Goal: Task Accomplishment & Management: Manage account settings

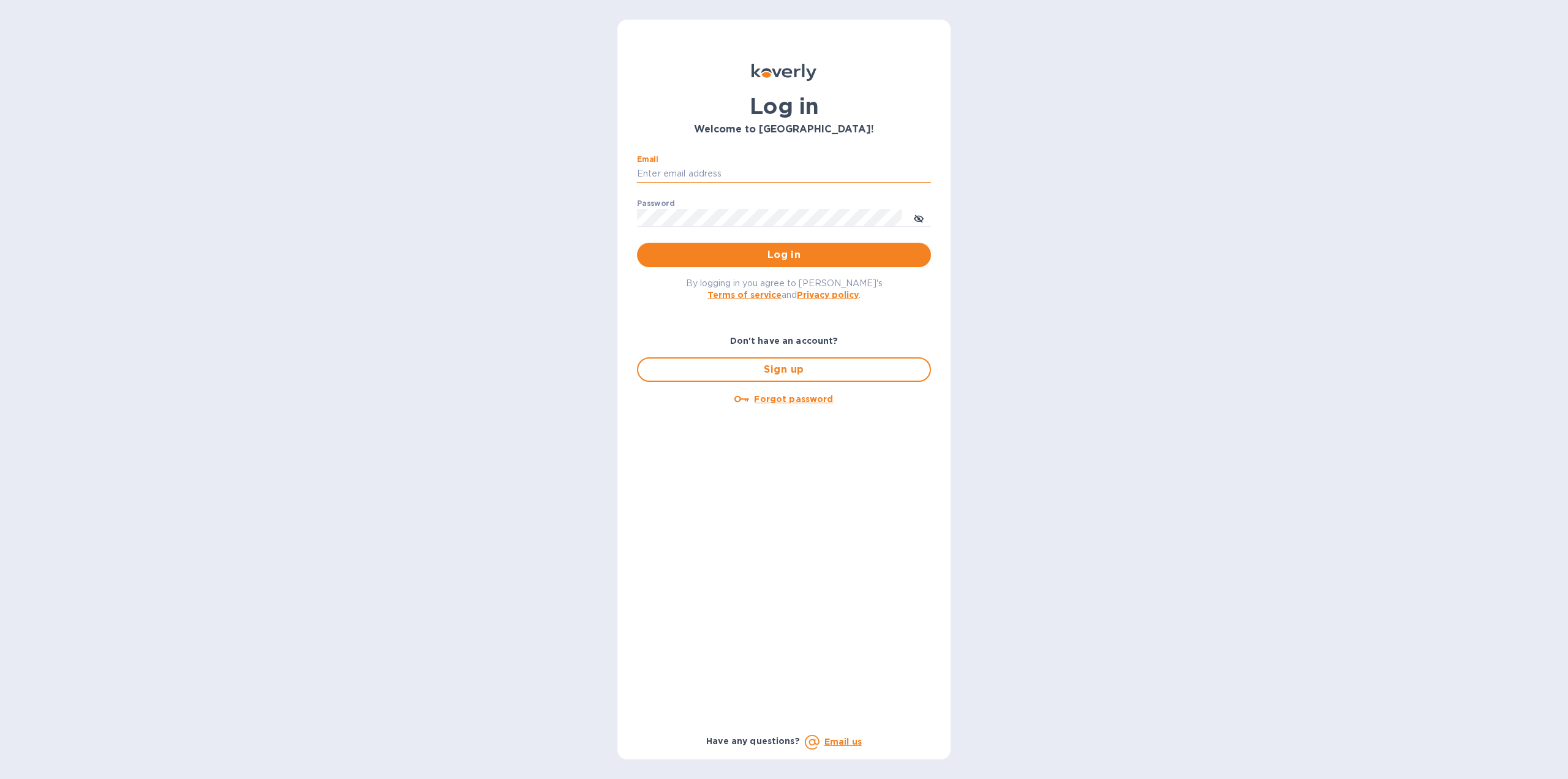
drag, startPoint x: 782, startPoint y: 165, endPoint x: 768, endPoint y: 169, distance: 14.6
click at [782, 165] on input "Email" at bounding box center [784, 173] width 294 height 18
type input "[EMAIL_ADDRESS][DOMAIN_NAME]"
click at [775, 253] on span "Log in" at bounding box center [784, 254] width 275 height 15
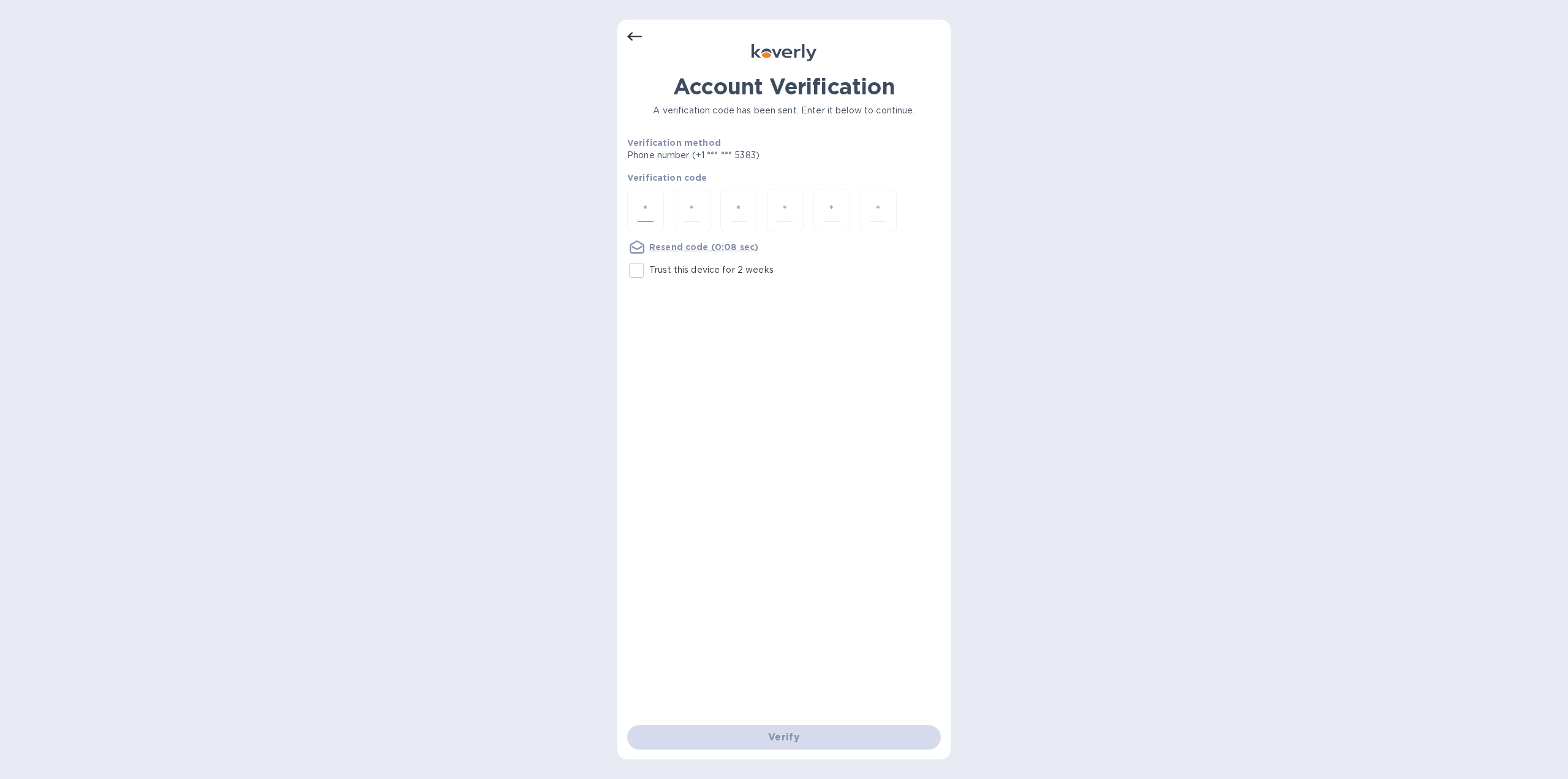
click at [648, 202] on input "number" at bounding box center [645, 210] width 16 height 22
type input "1"
type input "6"
type input "8"
type input "9"
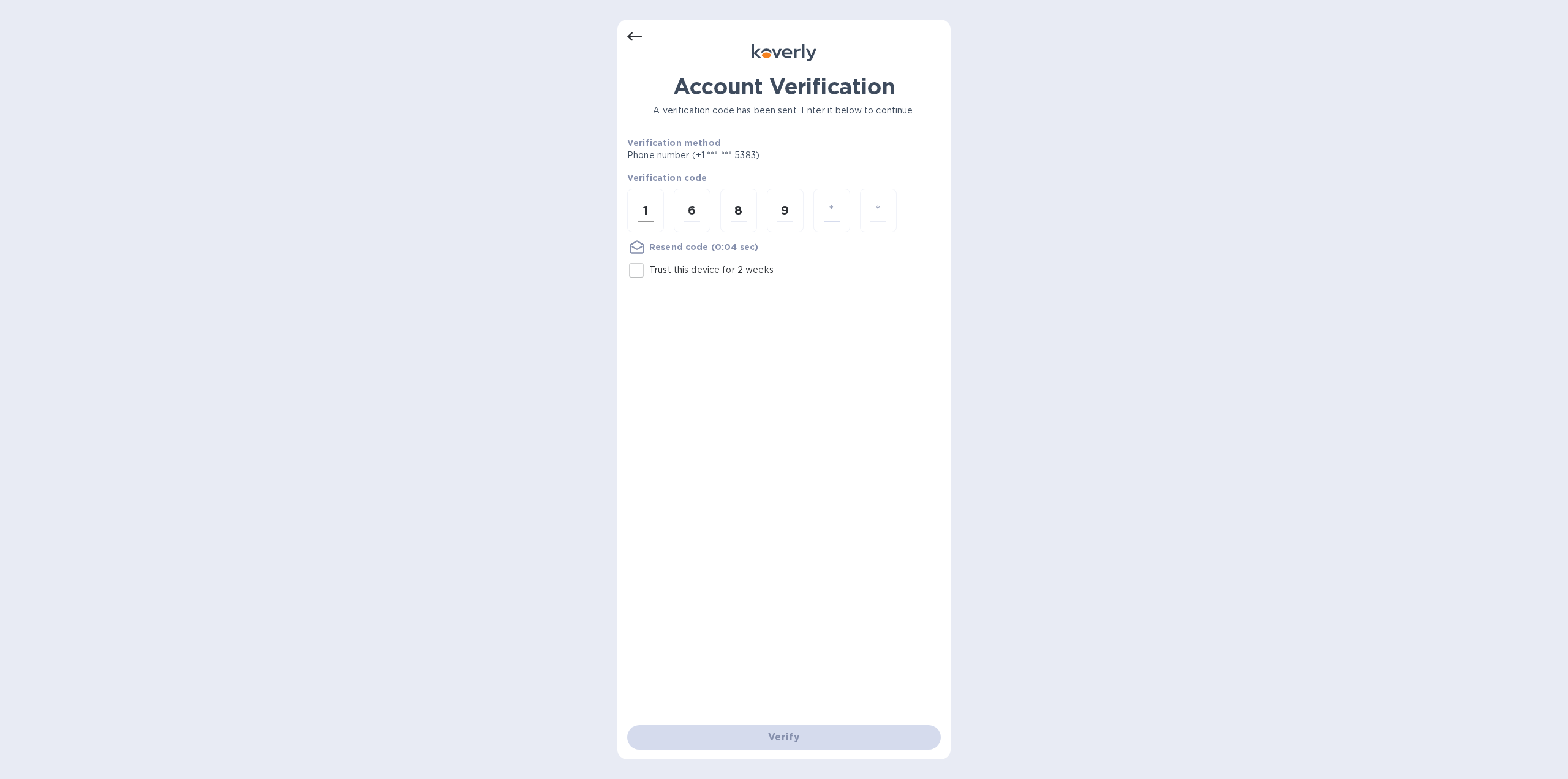
type input "1"
type input "4"
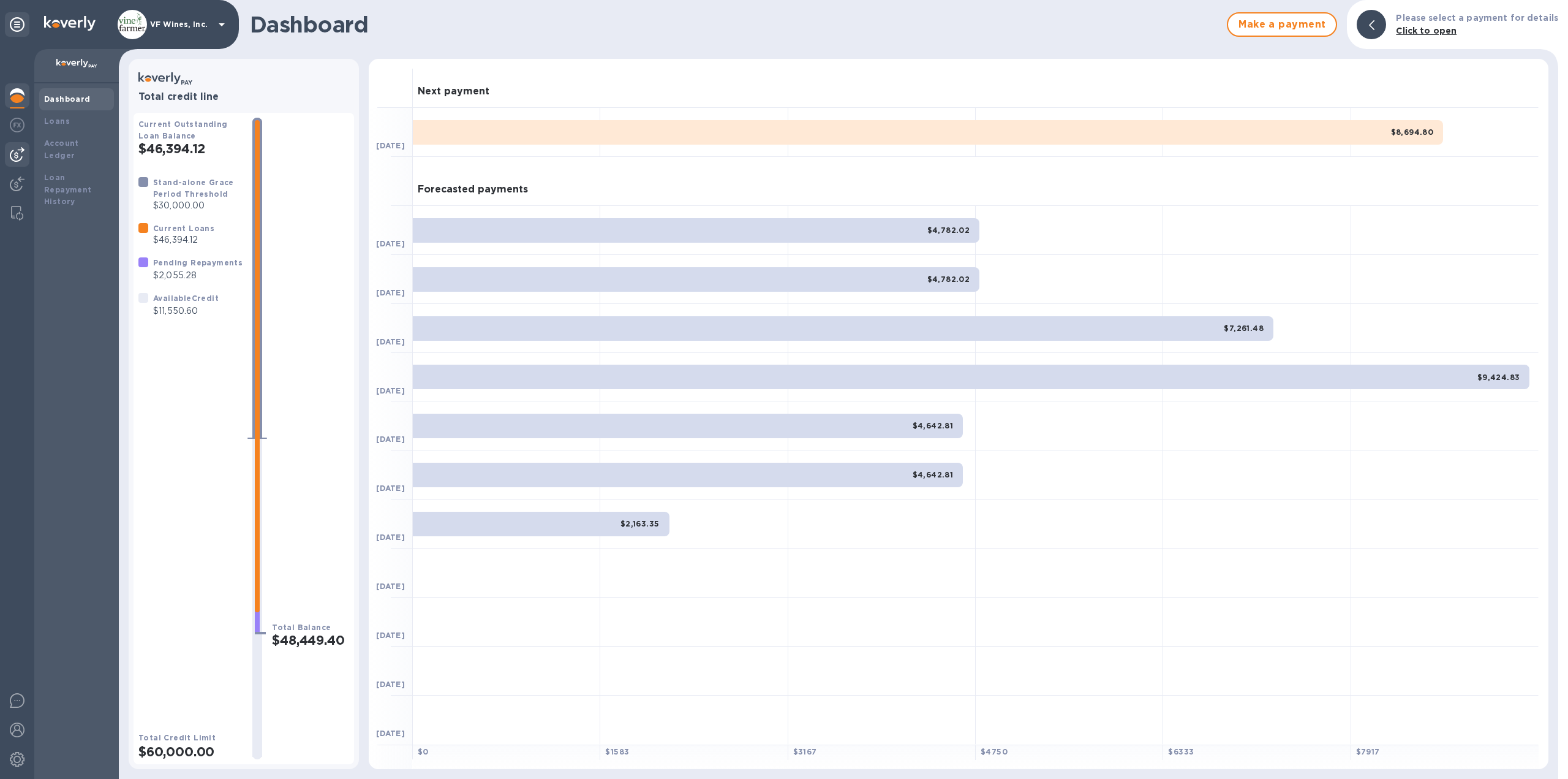
click at [16, 153] on img at bounding box center [16, 154] width 15 height 15
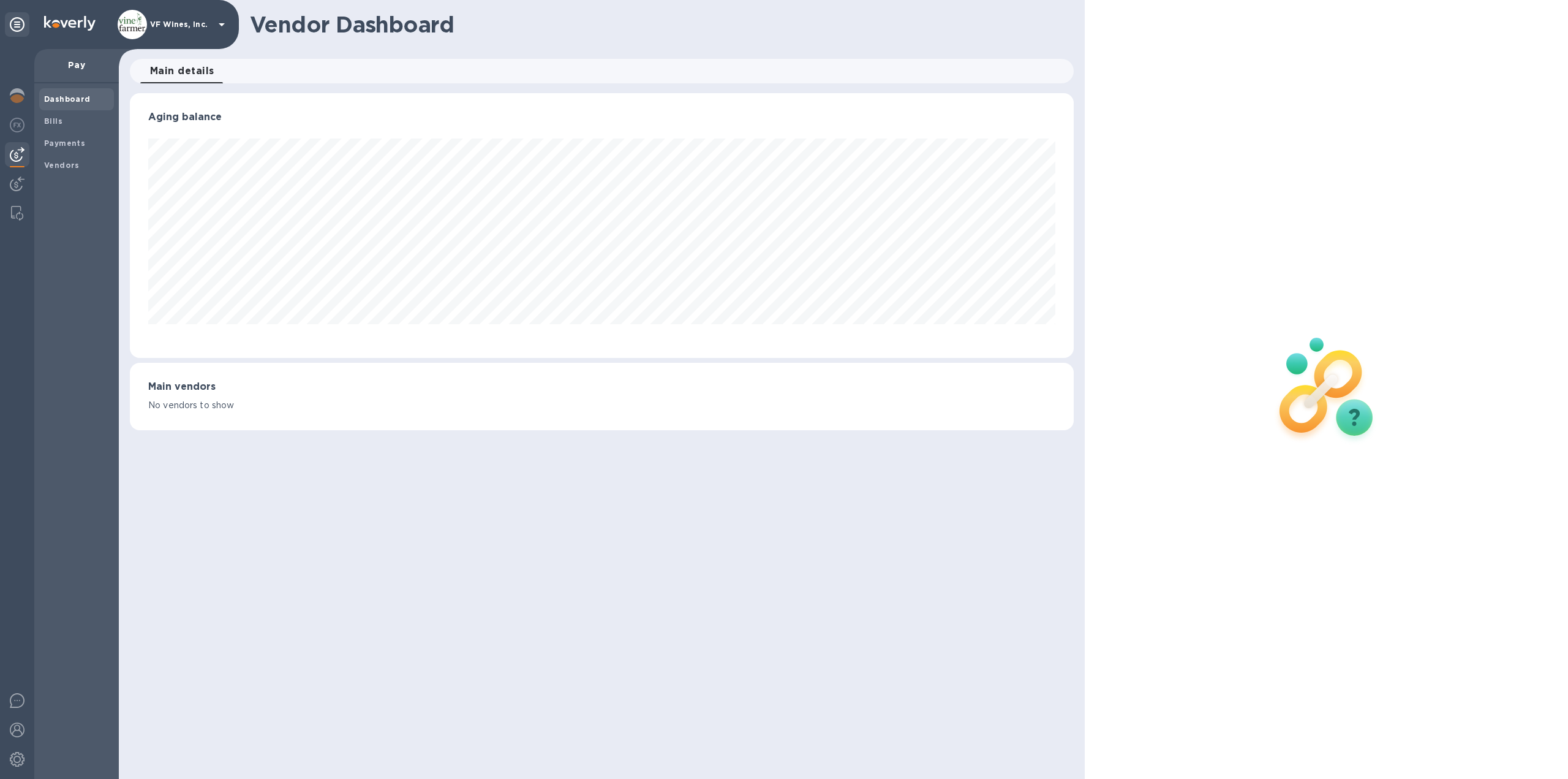
scroll to position [265, 945]
click at [16, 184] on img at bounding box center [16, 184] width 15 height 15
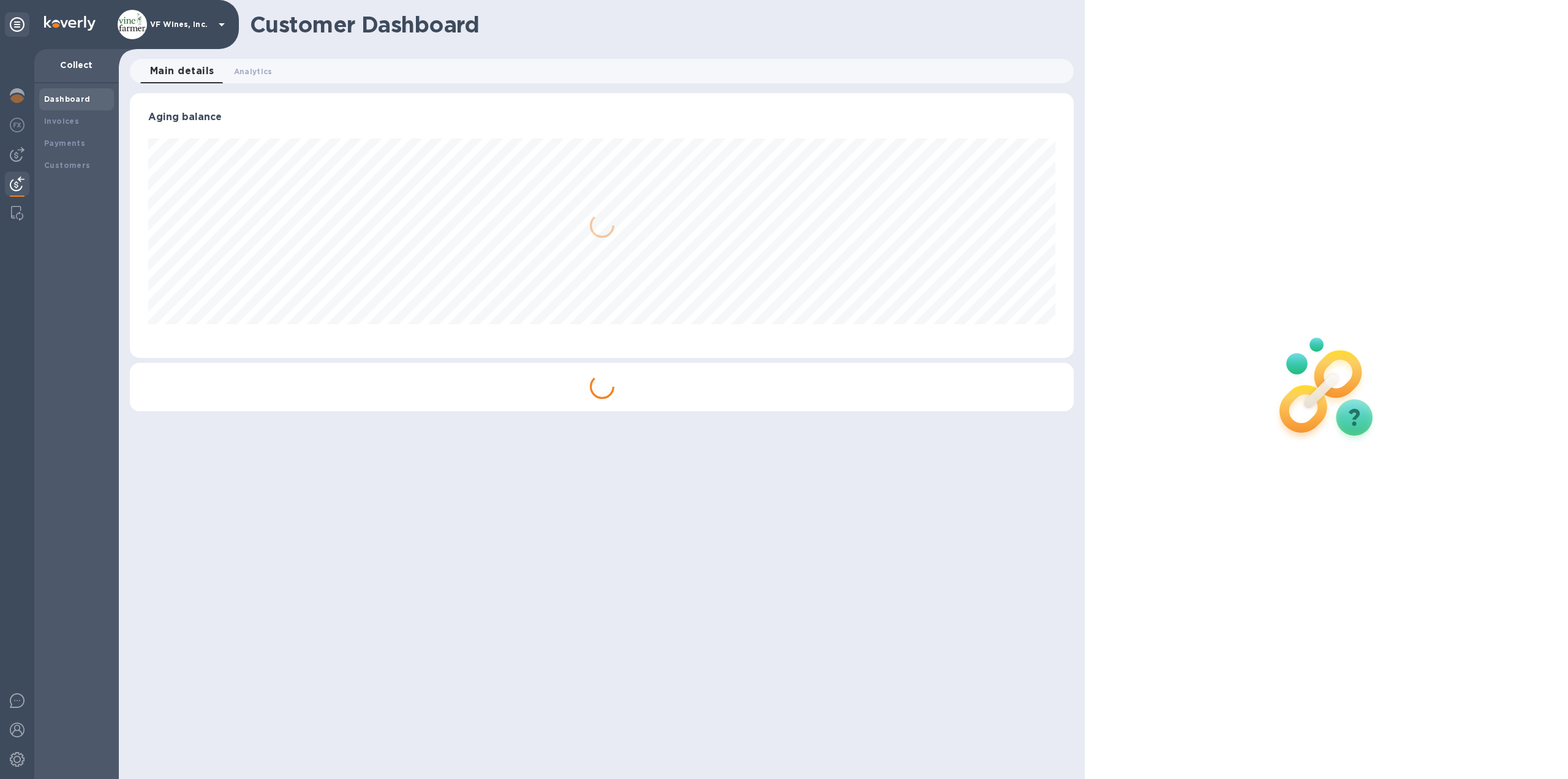
scroll to position [265, 945]
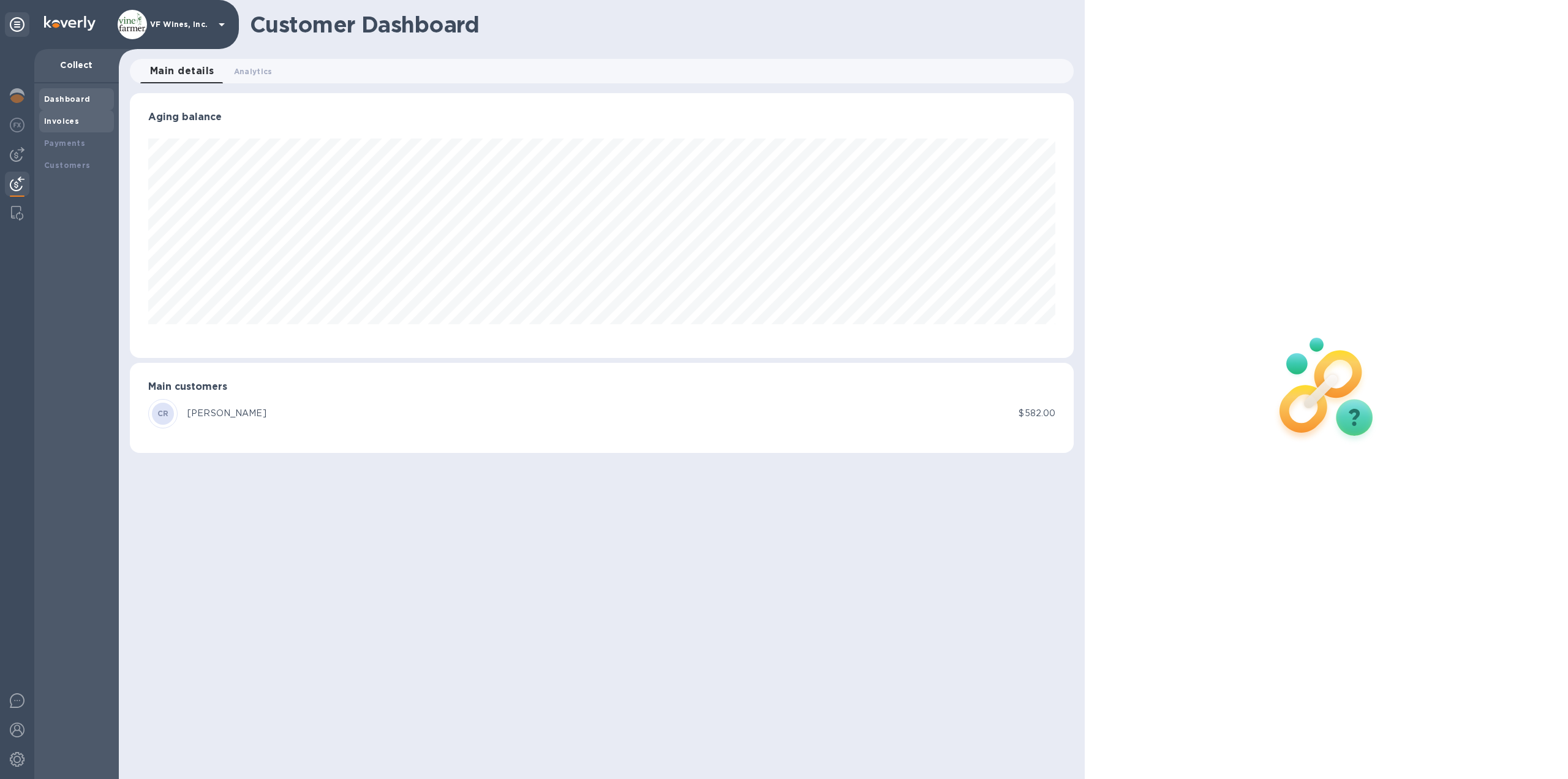
click at [53, 118] on b "Invoices" at bounding box center [61, 121] width 35 height 9
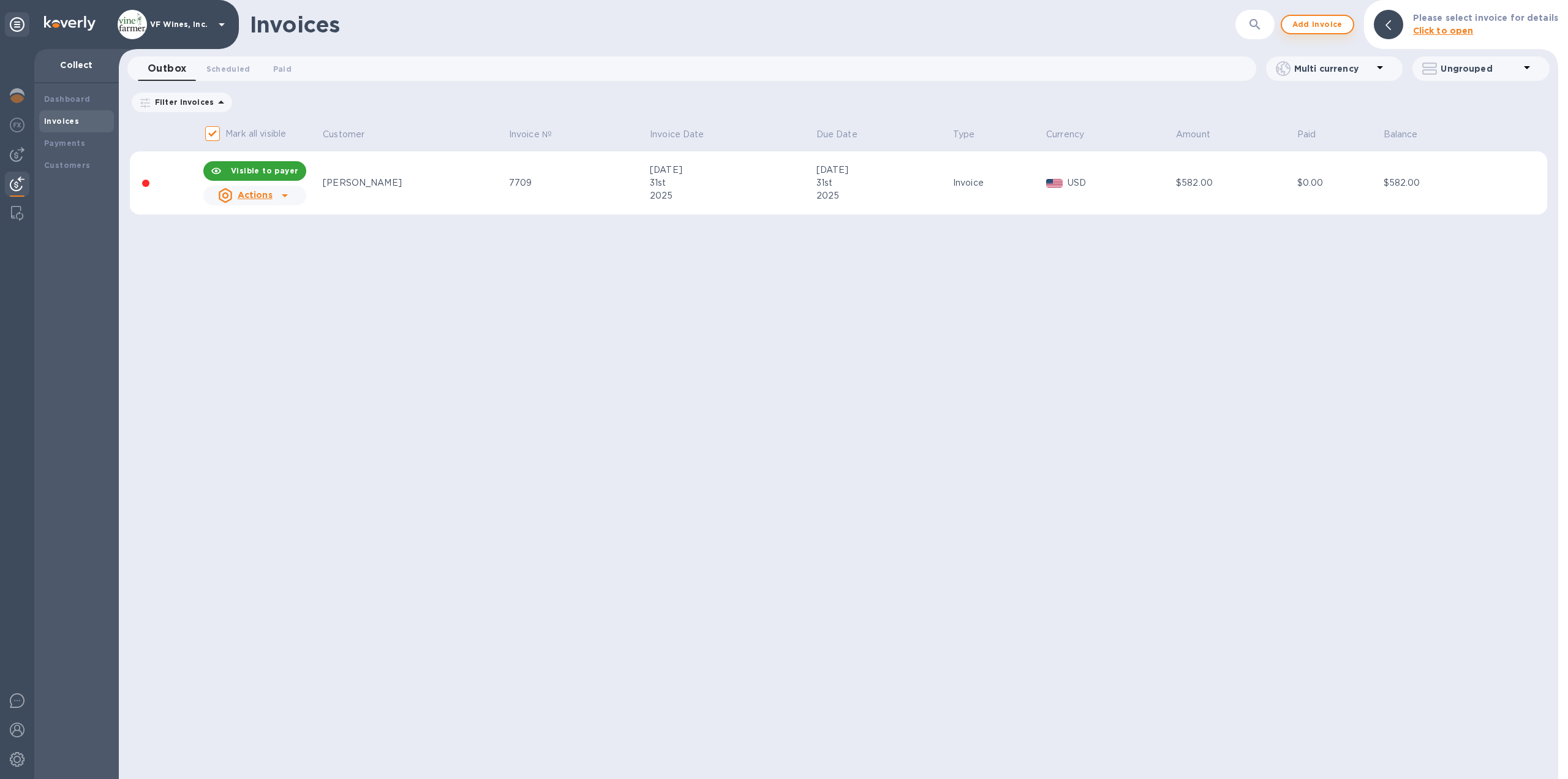
click at [1336, 27] on span "Add invoice" at bounding box center [1318, 24] width 52 height 15
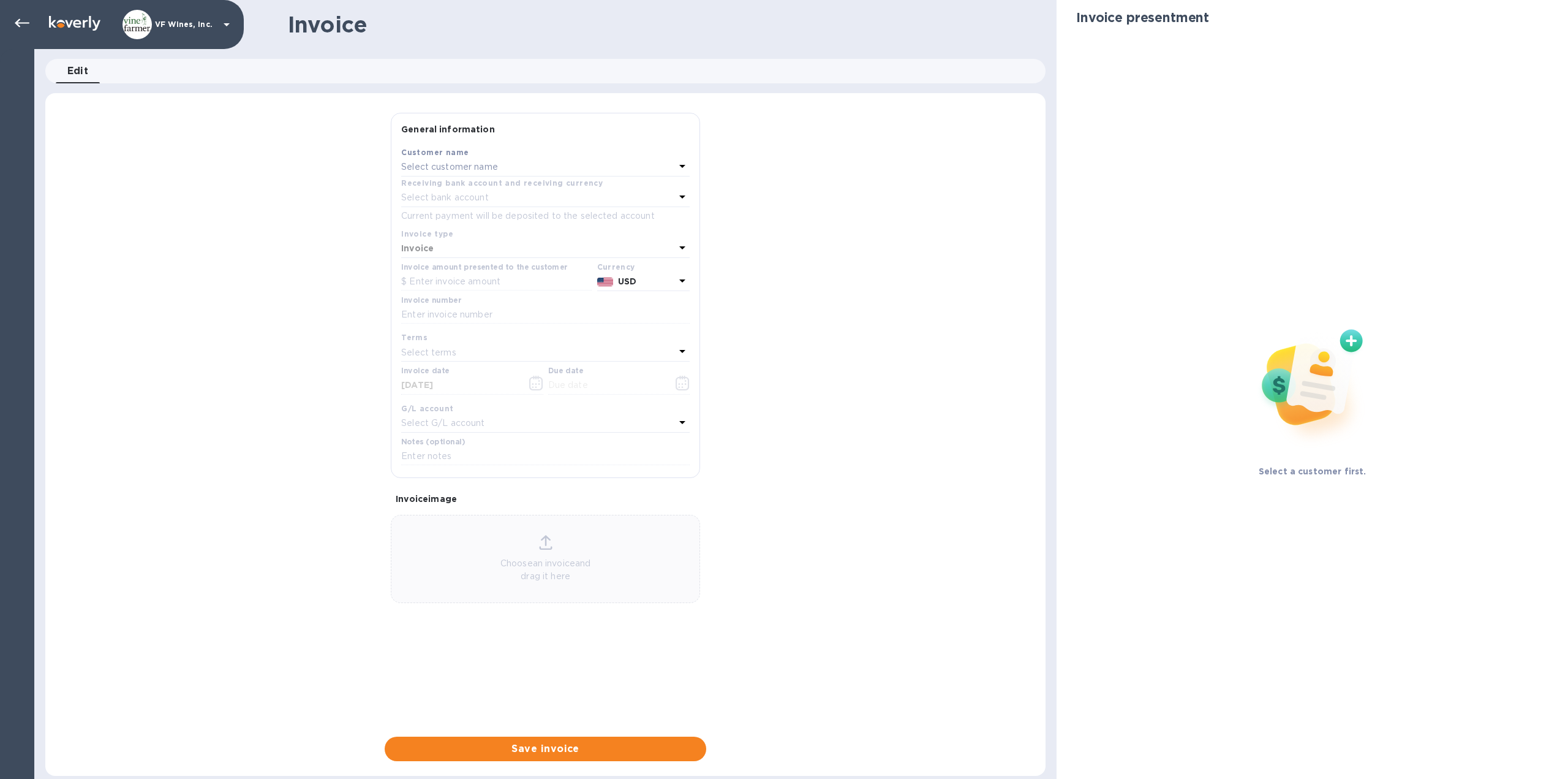
click at [443, 165] on p "Select customer name" at bounding box center [450, 166] width 96 height 13
click at [453, 205] on input "text" at bounding box center [546, 201] width 216 height 18
type input "Vinodivino"
click at [524, 253] on b "Add new customer" at bounding box center [555, 255] width 86 height 9
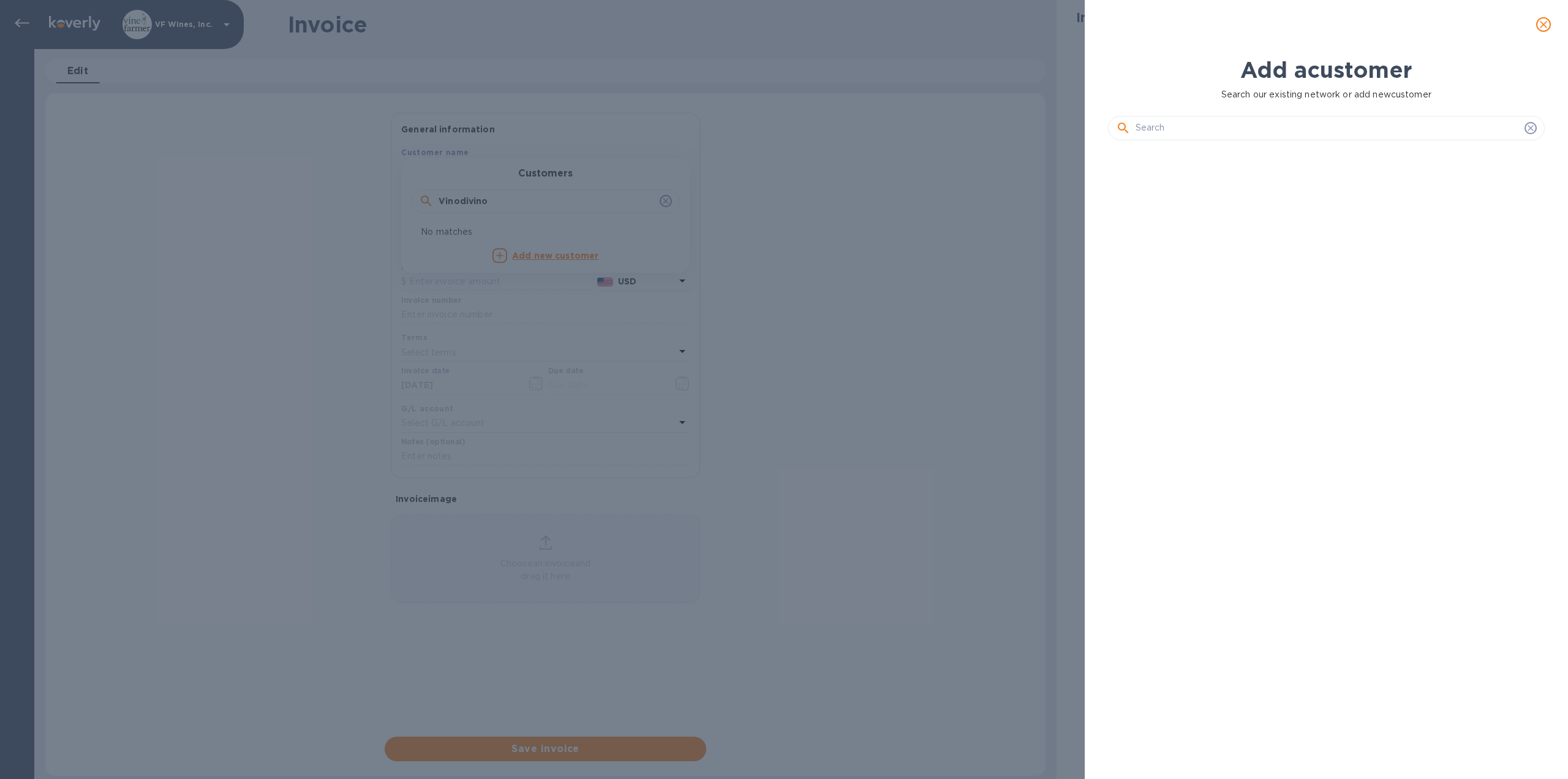
scroll to position [587, 442]
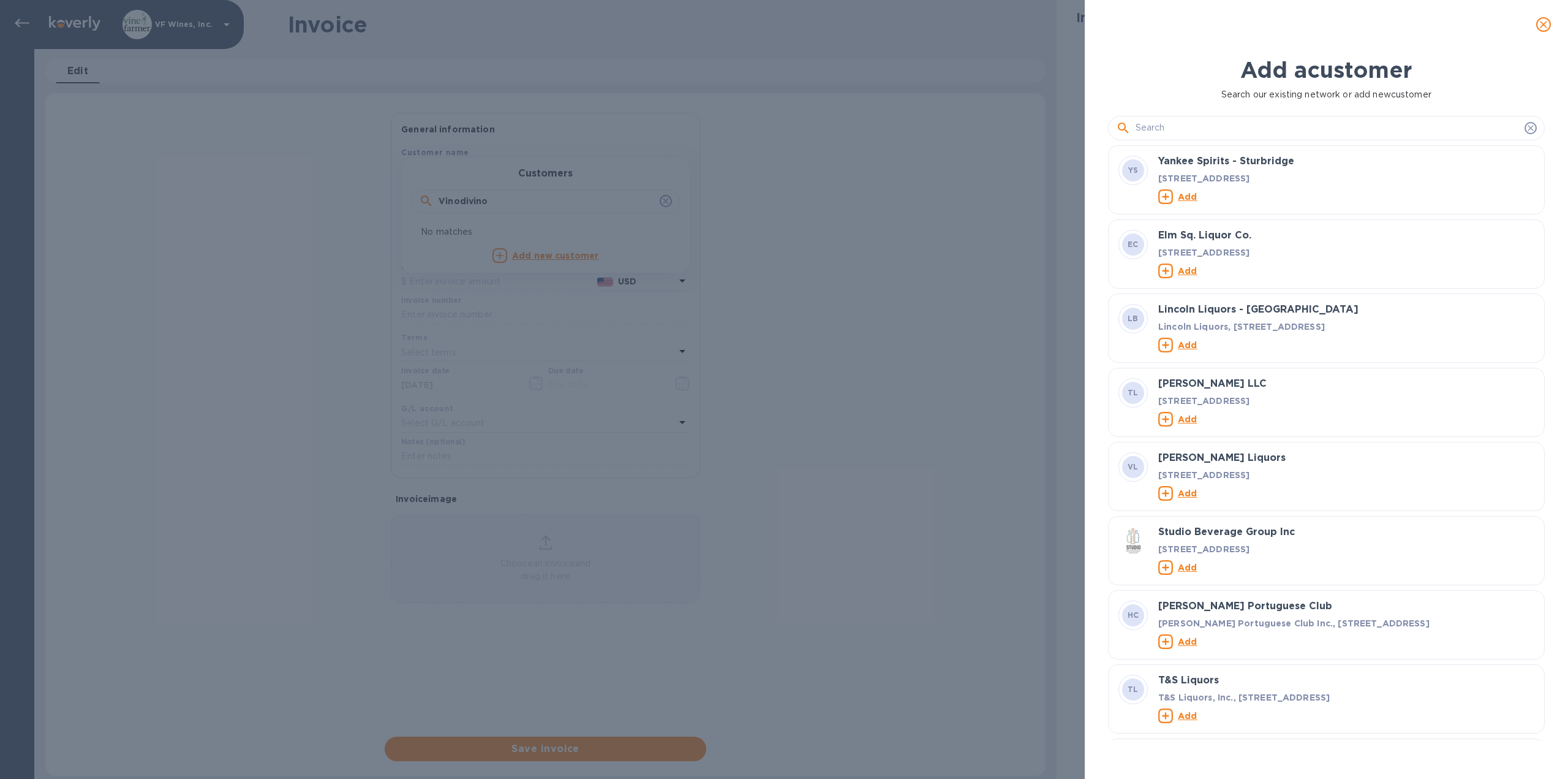
click at [1185, 132] on input "text" at bounding box center [1328, 128] width 384 height 18
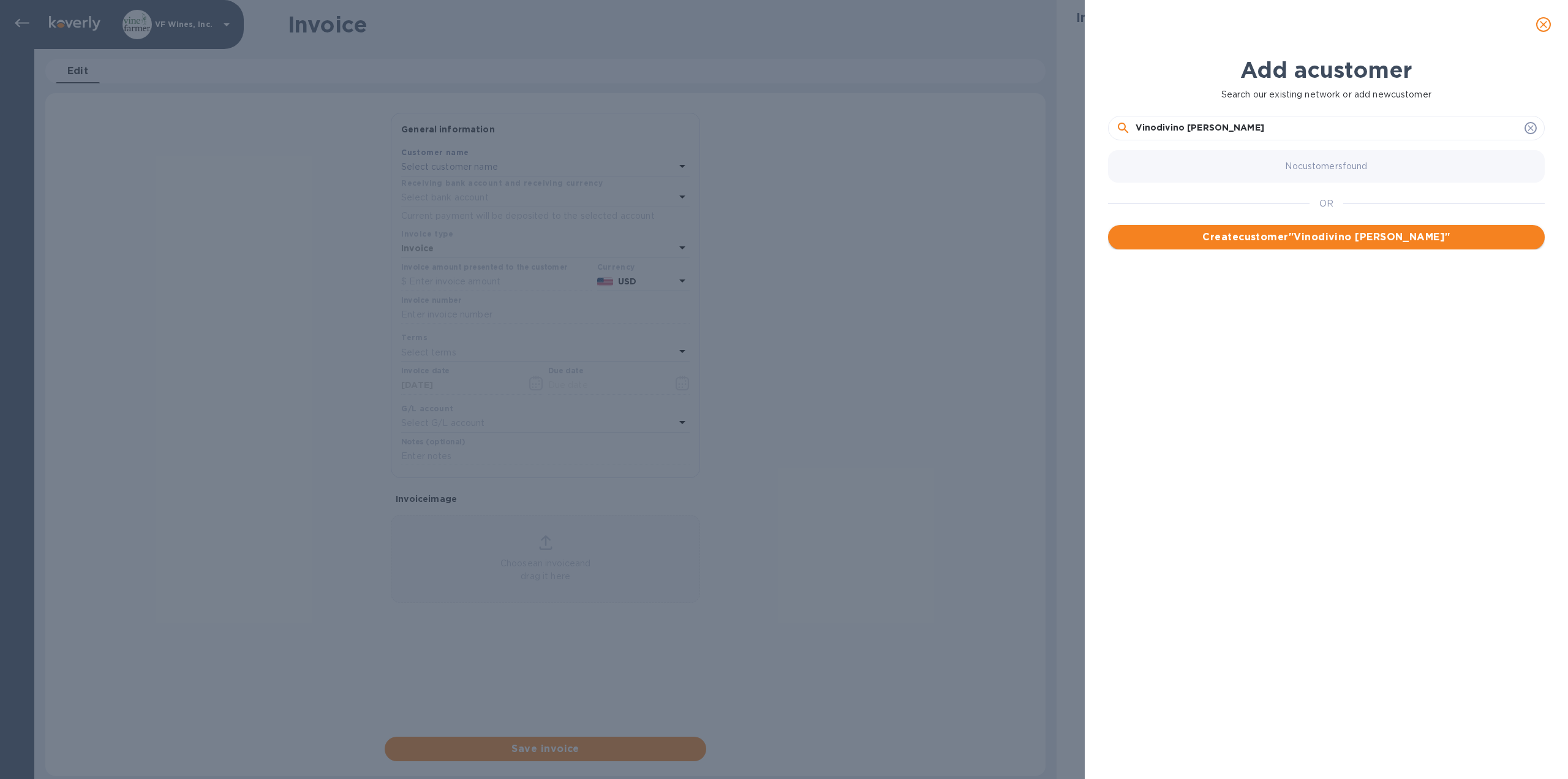
type input "Vinodivino Needham"
click at [1262, 236] on span "Create customer " Vinodivino Needham "" at bounding box center [1327, 237] width 417 height 15
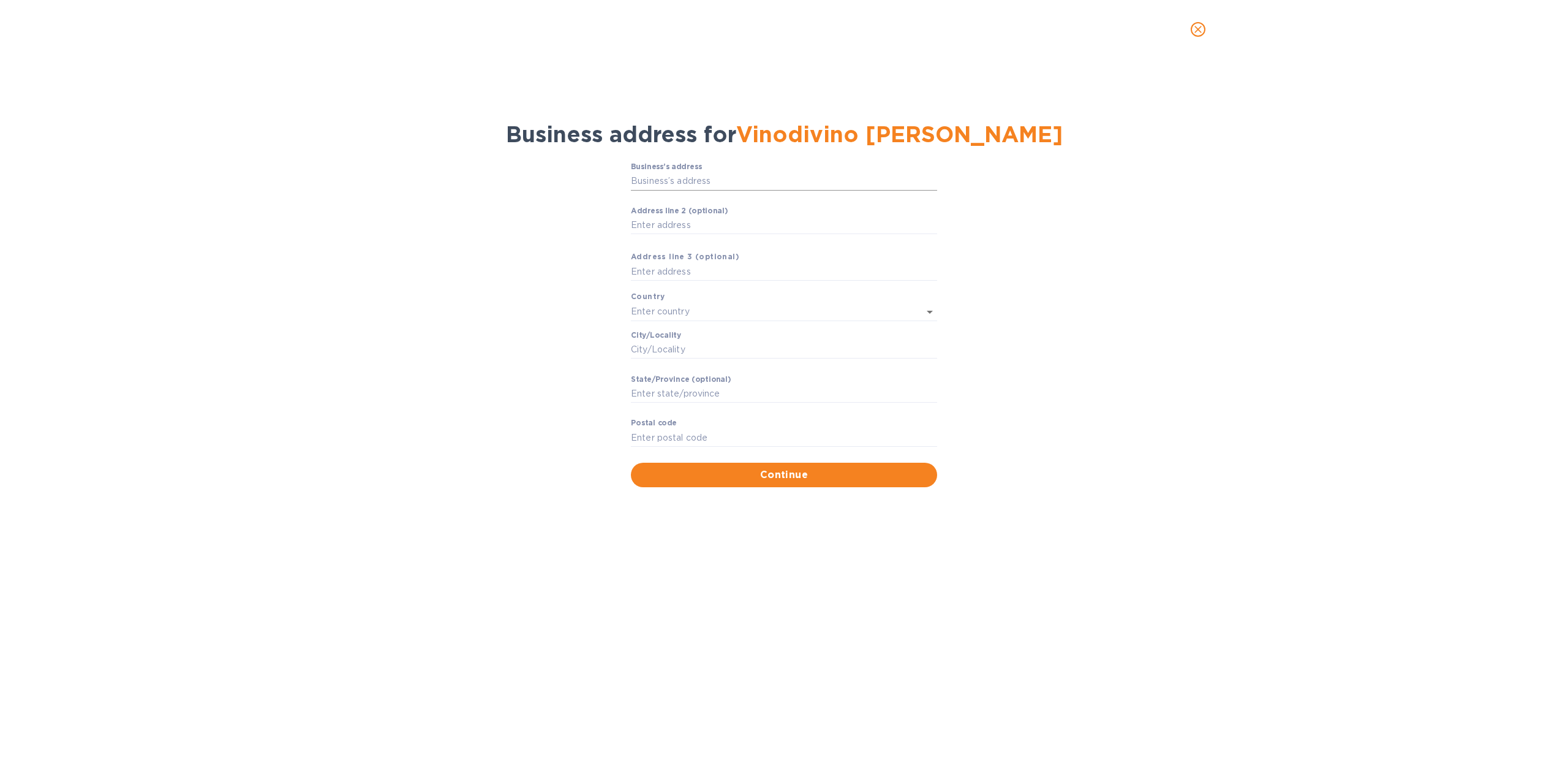
click at [672, 183] on input "Business’s аddress" at bounding box center [784, 181] width 307 height 18
type input "922 Highland Avenue"
type input "United States"
type input "Needham"
type input "MA"
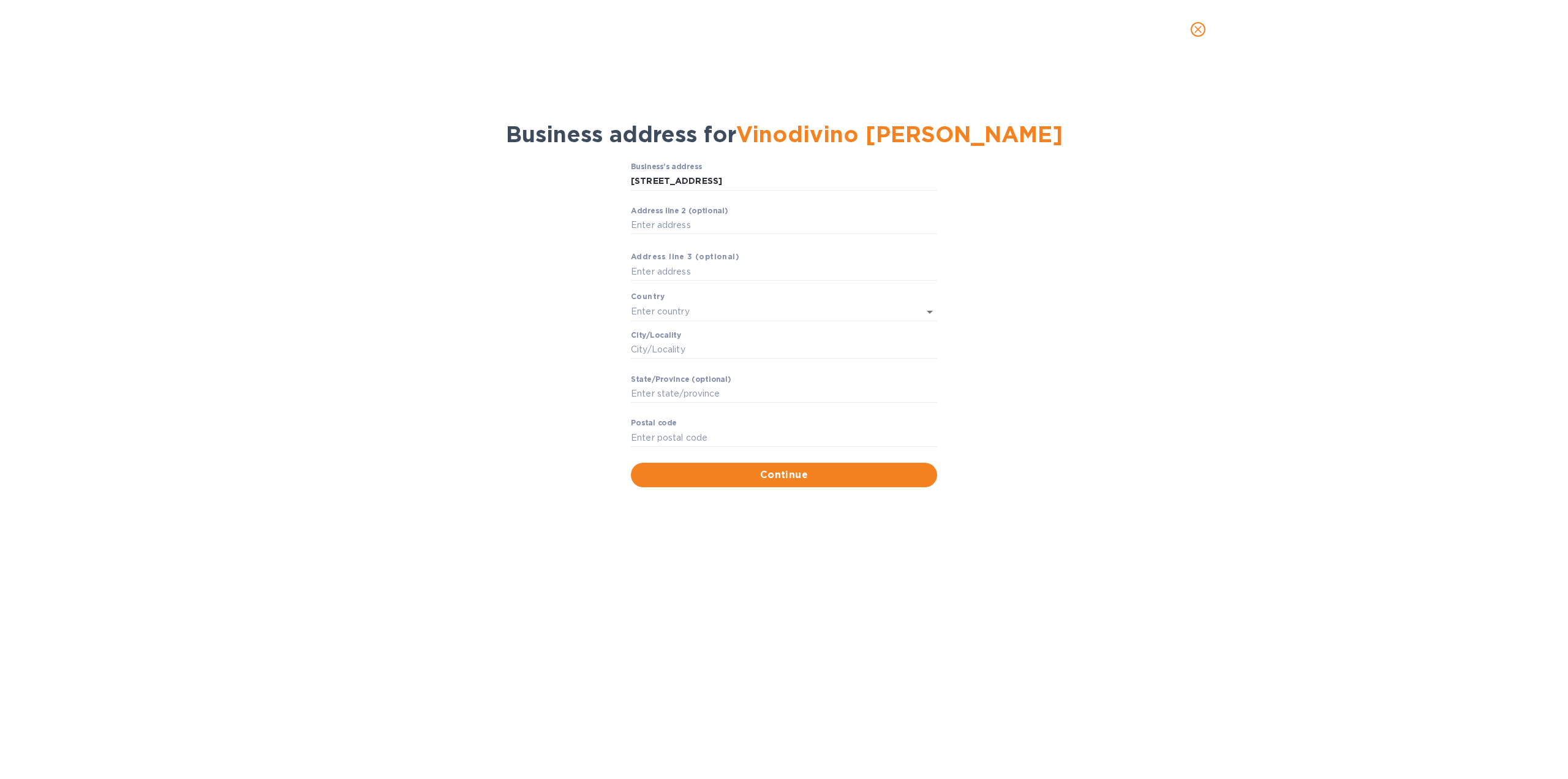
type input "02494"
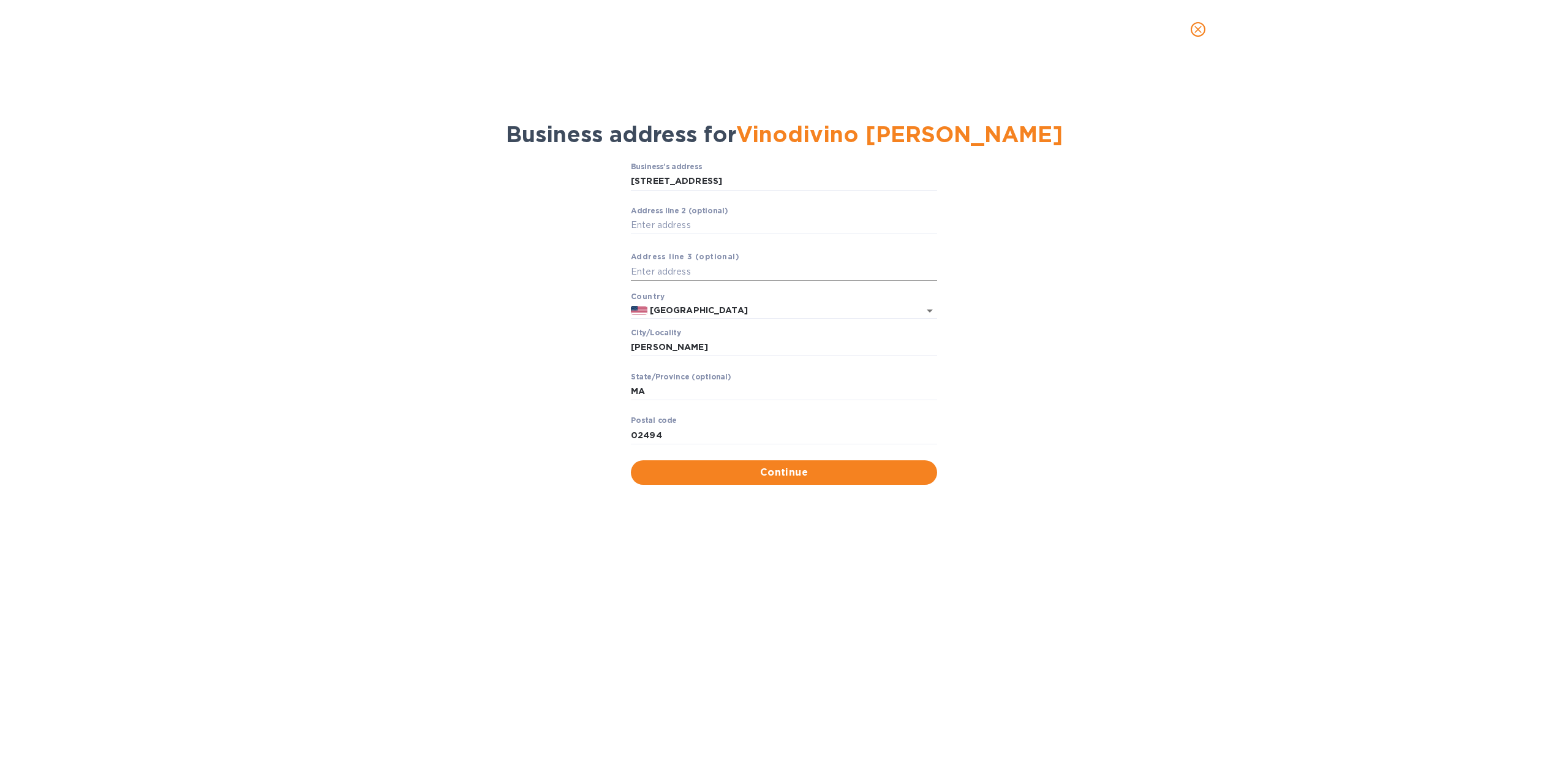
click at [669, 270] on input "text" at bounding box center [784, 271] width 307 height 18
click at [777, 471] on span "Continue" at bounding box center [784, 472] width 287 height 15
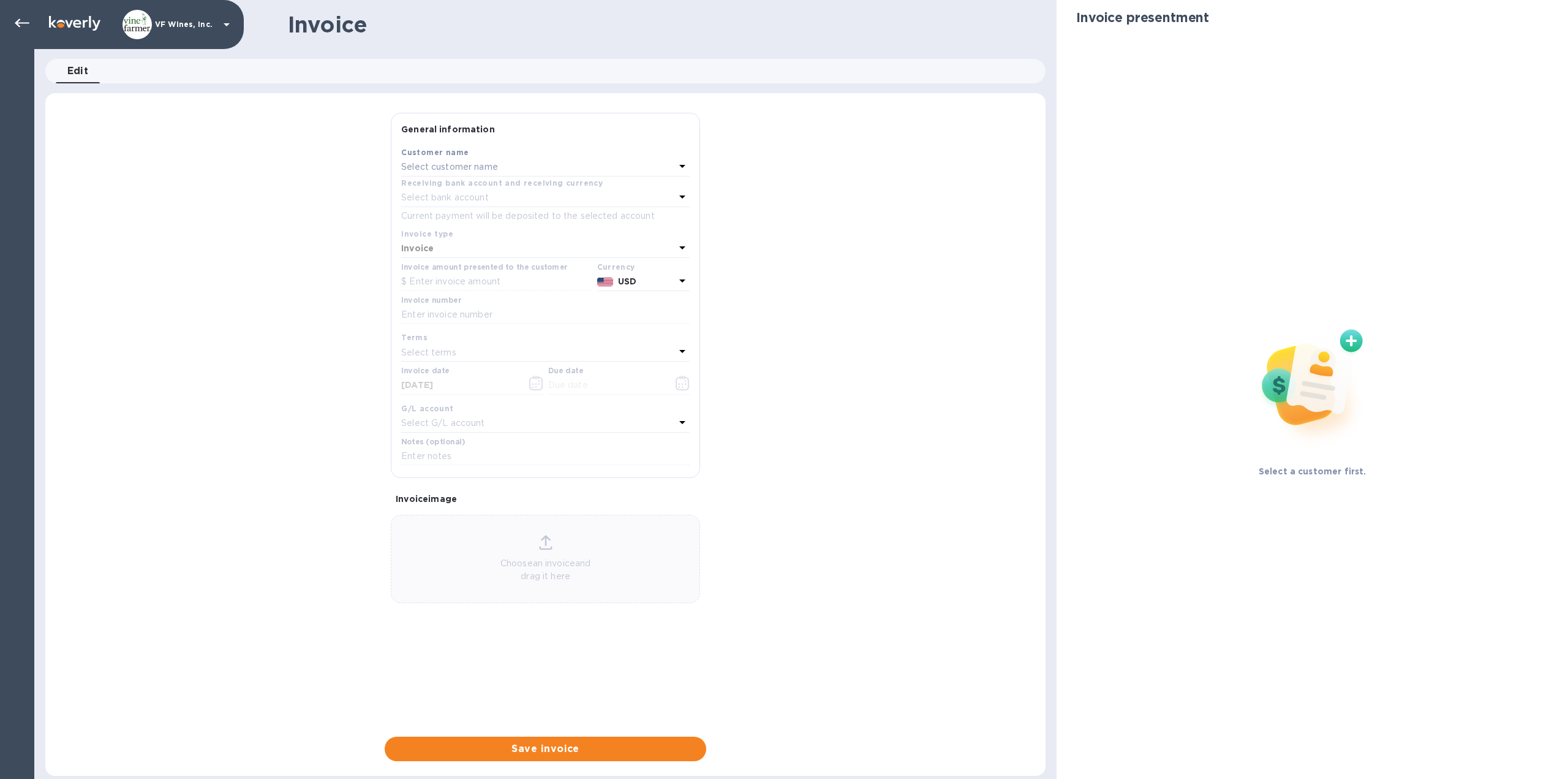
click at [489, 168] on p "Select customer name" at bounding box center [450, 166] width 96 height 13
click at [484, 201] on input "text" at bounding box center [546, 201] width 216 height 18
type input "vinodiv"
click at [462, 230] on p "Vinodivino Needham" at bounding box center [540, 236] width 259 height 13
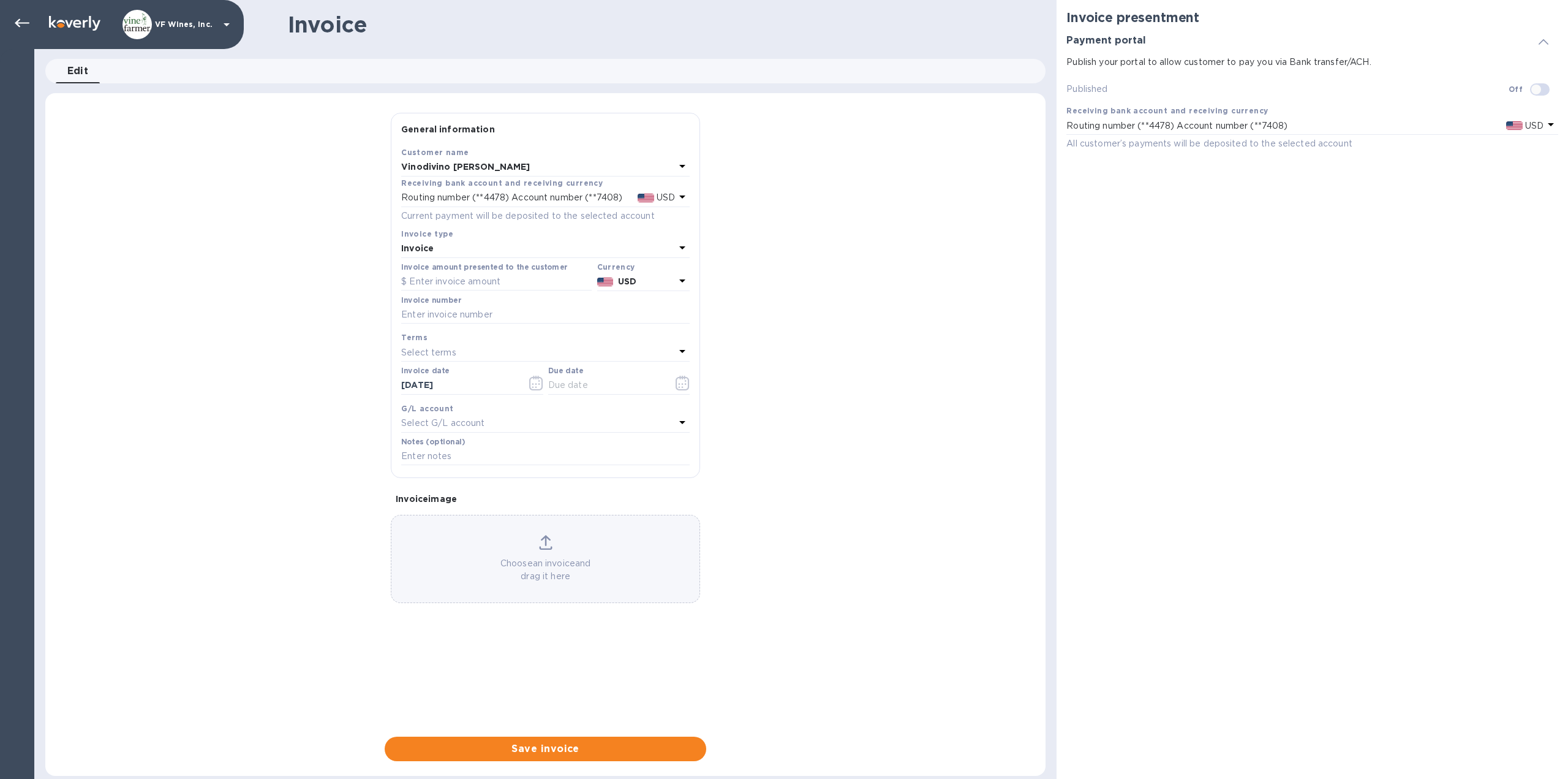
click at [1544, 89] on input "checkbox" at bounding box center [1536, 90] width 63 height 21
checkbox input "true"
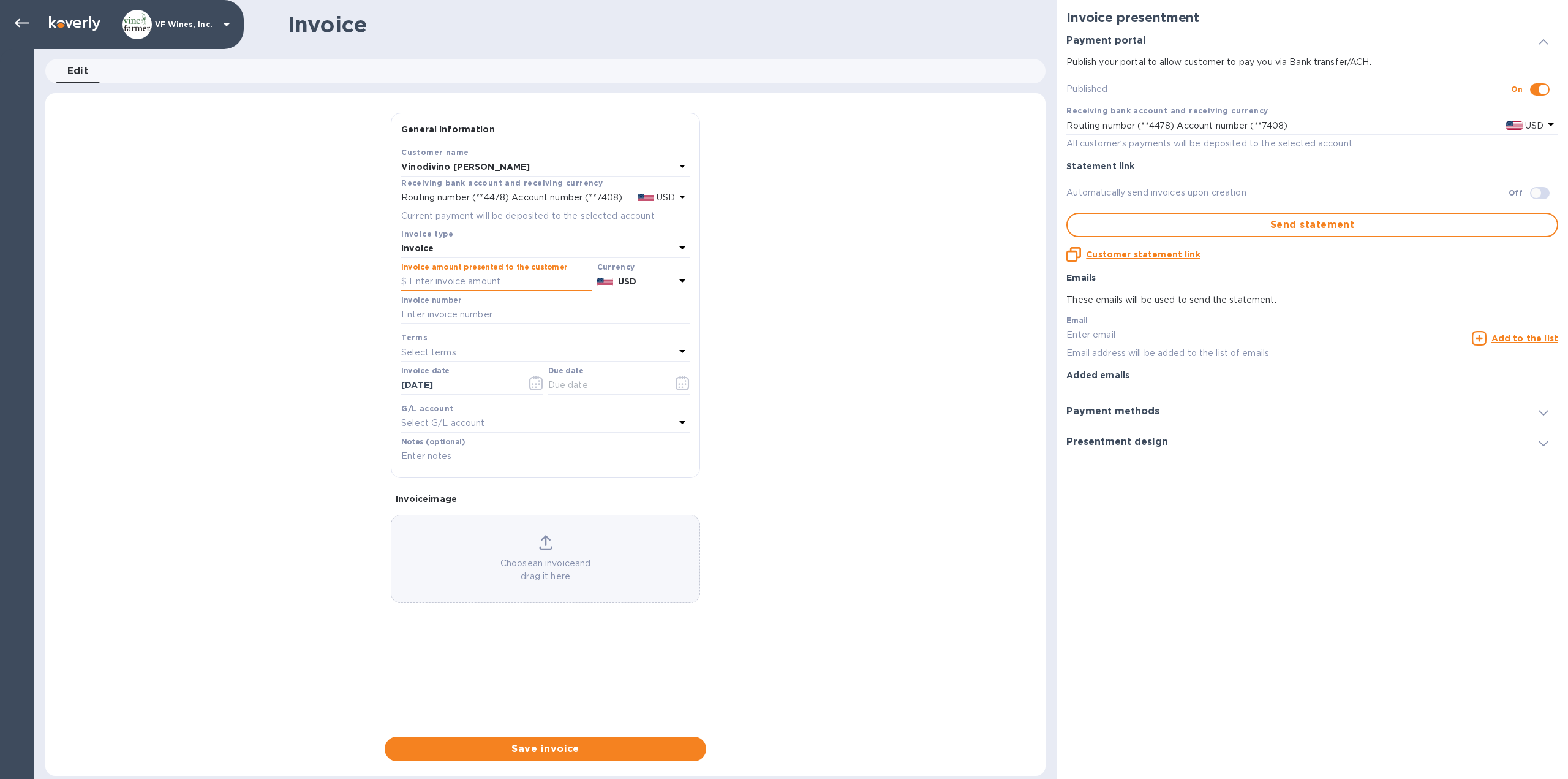
paste input "1,699.79"
type input "1,699.79"
click at [320, 335] on div "General information Save Customer name Vinodivino Needham Receiving bank accoun…" at bounding box center [545, 437] width 1000 height 648
click at [434, 308] on input "text" at bounding box center [545, 315] width 289 height 18
type input "7588"
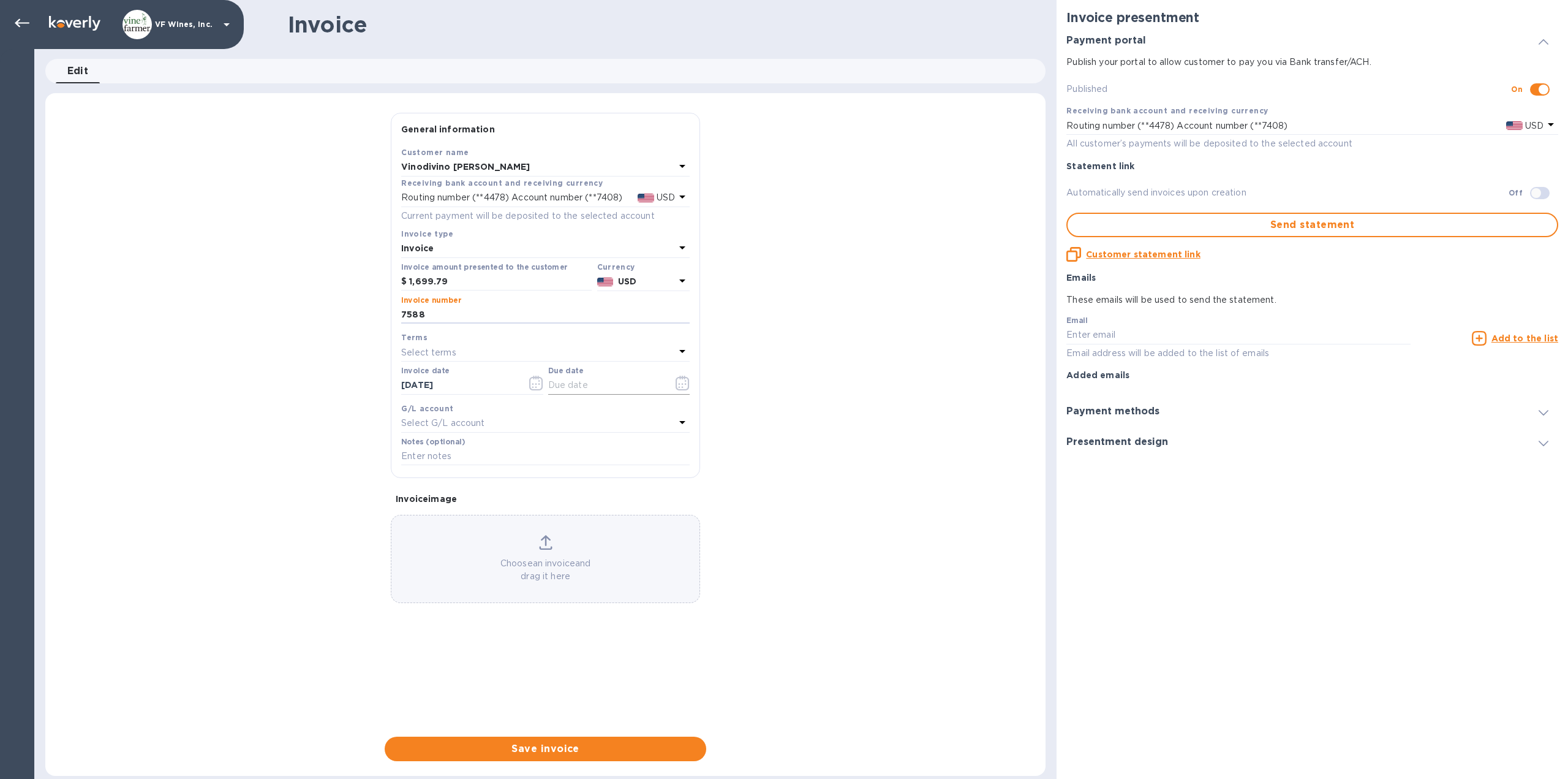
click at [684, 386] on icon "button" at bounding box center [682, 383] width 14 height 15
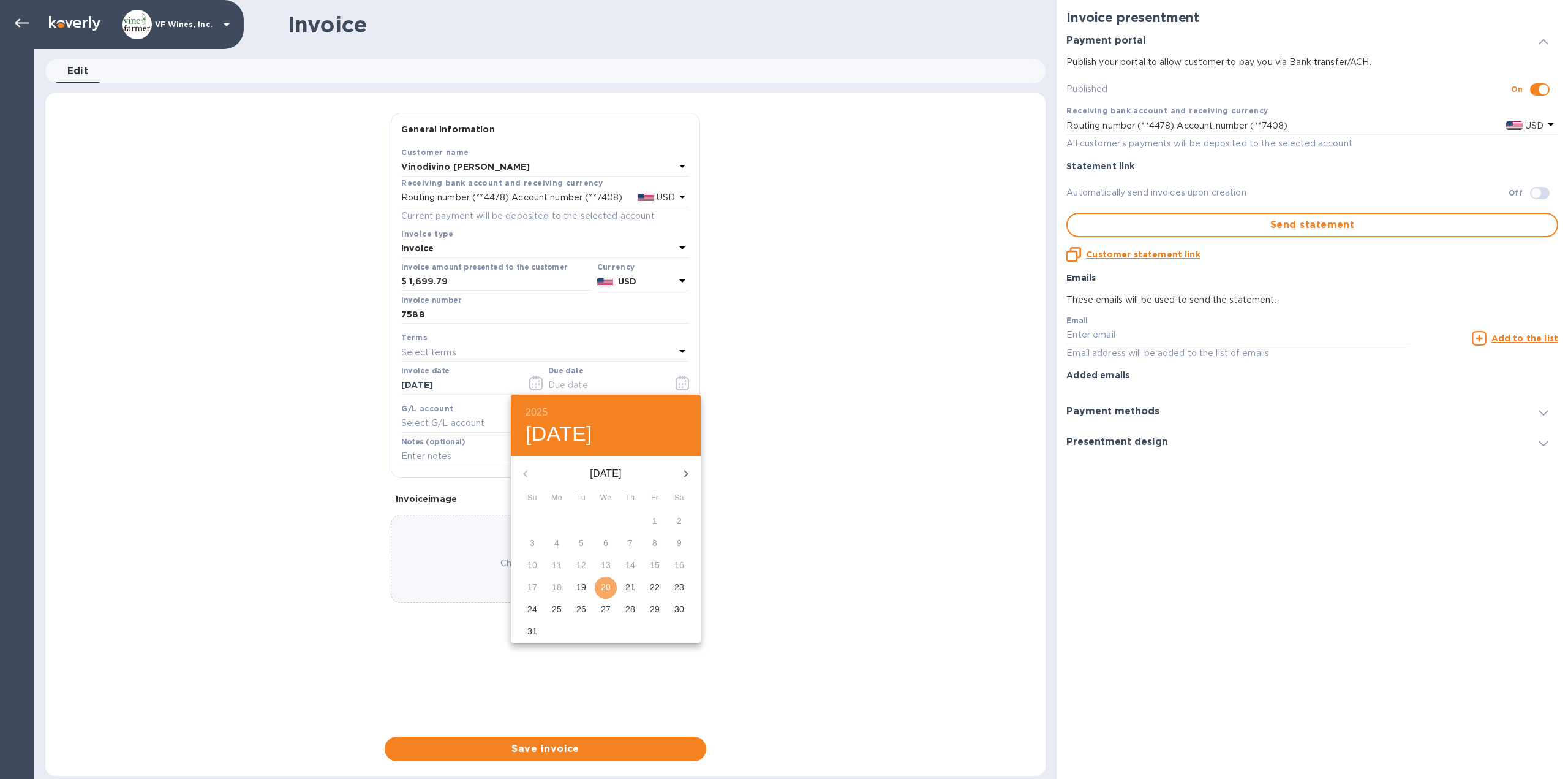
click at [603, 590] on p "20" at bounding box center [606, 587] width 9 height 12
type input "08/20/2025"
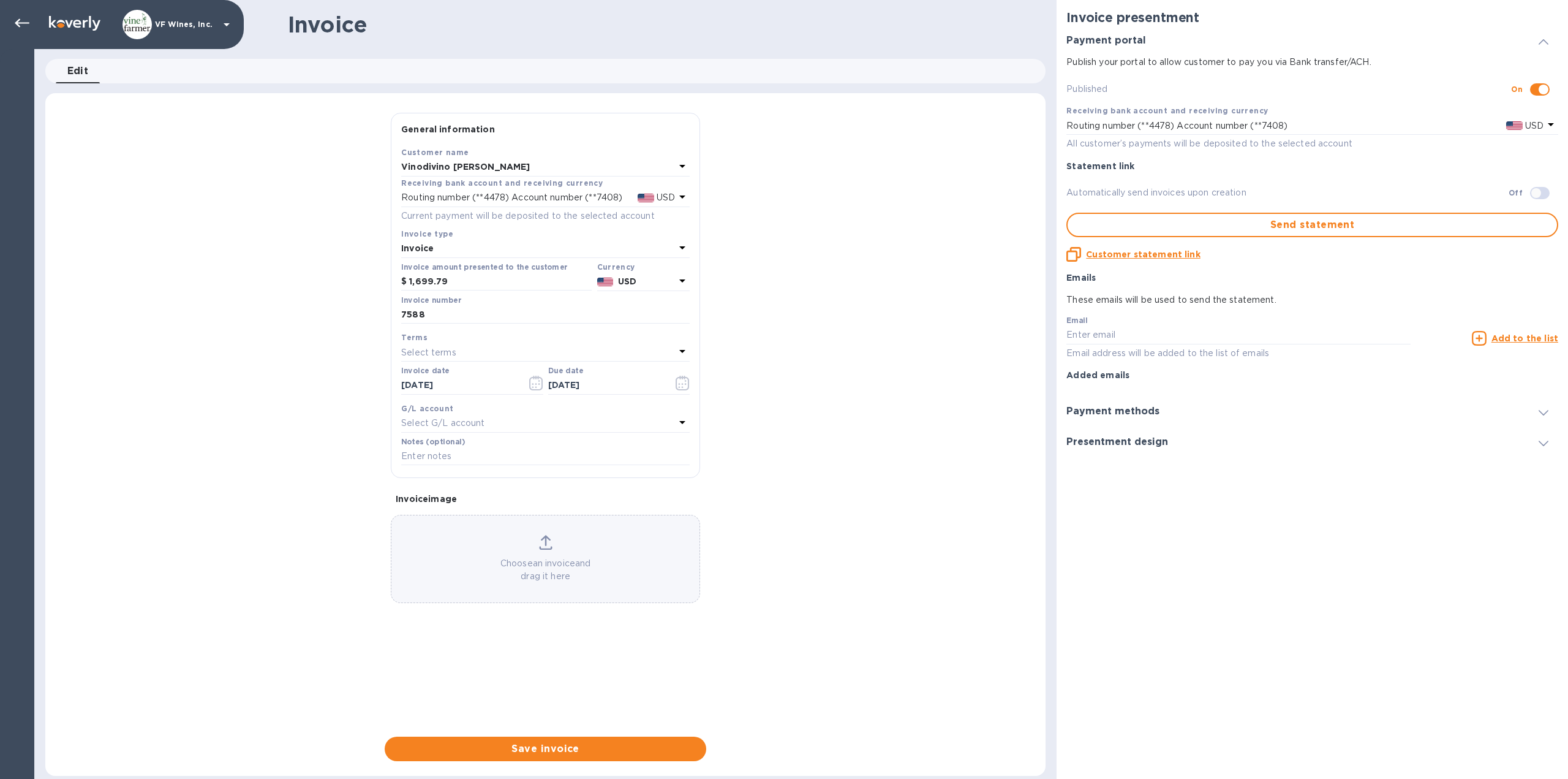
click at [764, 498] on div "General information Save Customer name Vinodivino Needham Receiving bank accoun…" at bounding box center [545, 437] width 1000 height 648
click at [544, 749] on span "Save invoice" at bounding box center [545, 748] width 302 height 15
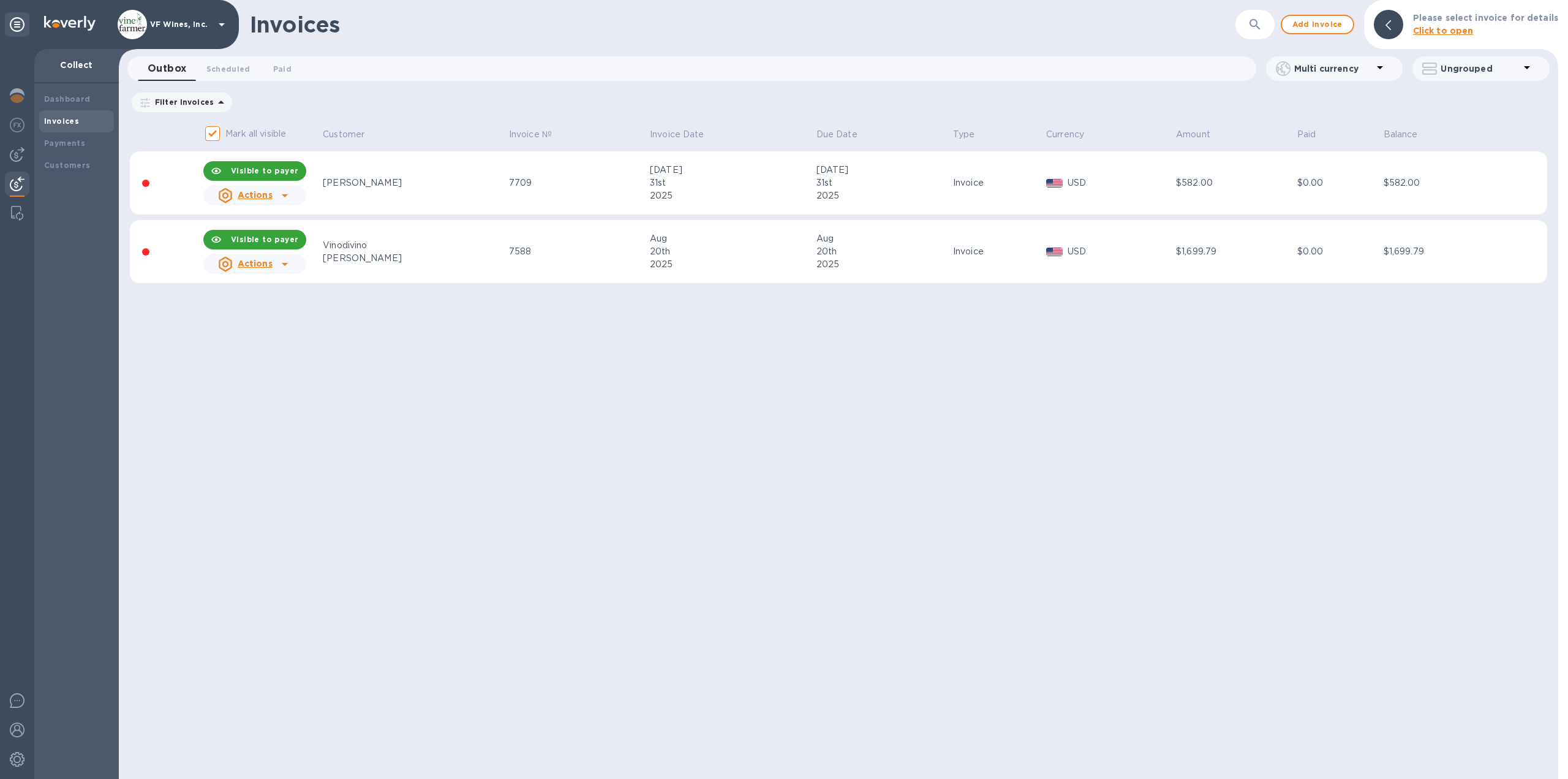
click at [288, 265] on icon at bounding box center [284, 264] width 15 height 15
click at [286, 264] on icon at bounding box center [284, 265] width 6 height 3
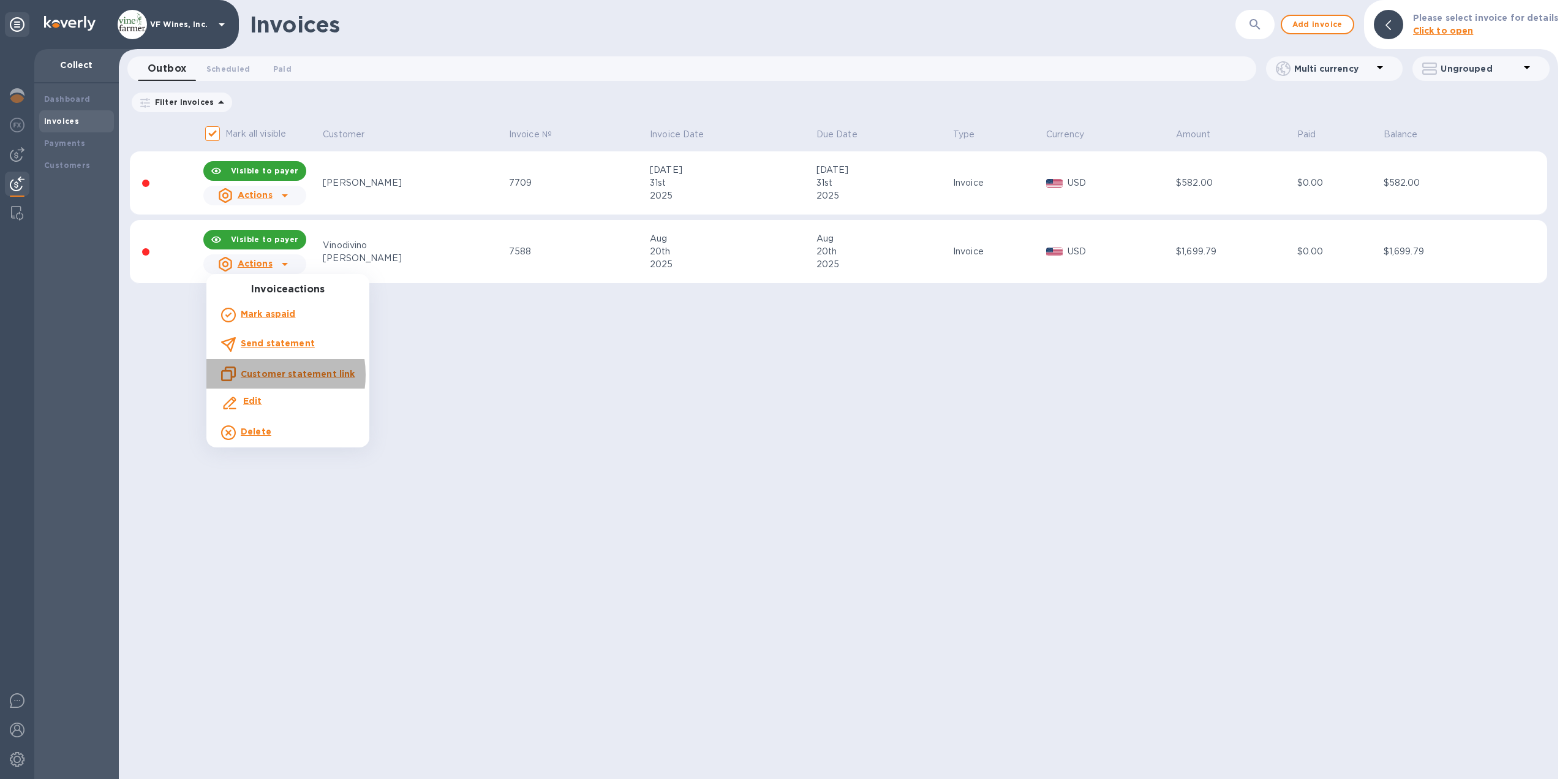
click at [265, 375] on u "Customer statement link" at bounding box center [297, 373] width 114 height 9
